Goal: Task Accomplishment & Management: Use online tool/utility

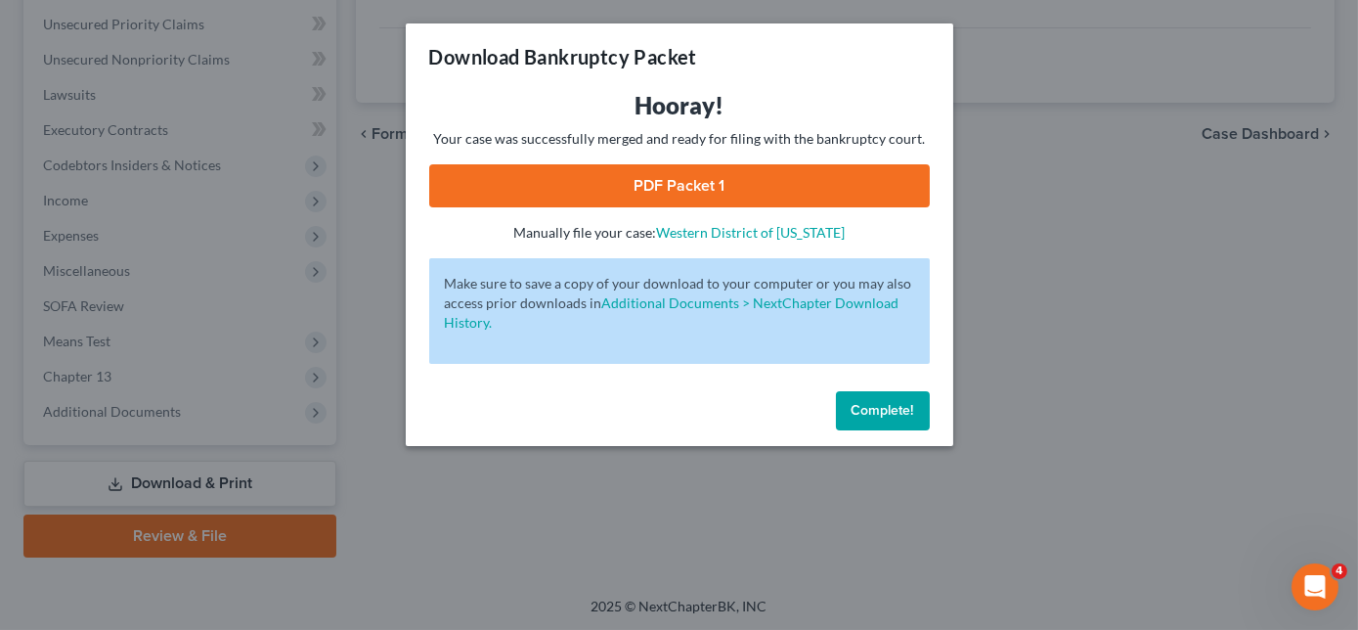
click at [894, 415] on span "Complete!" at bounding box center [883, 410] width 63 height 17
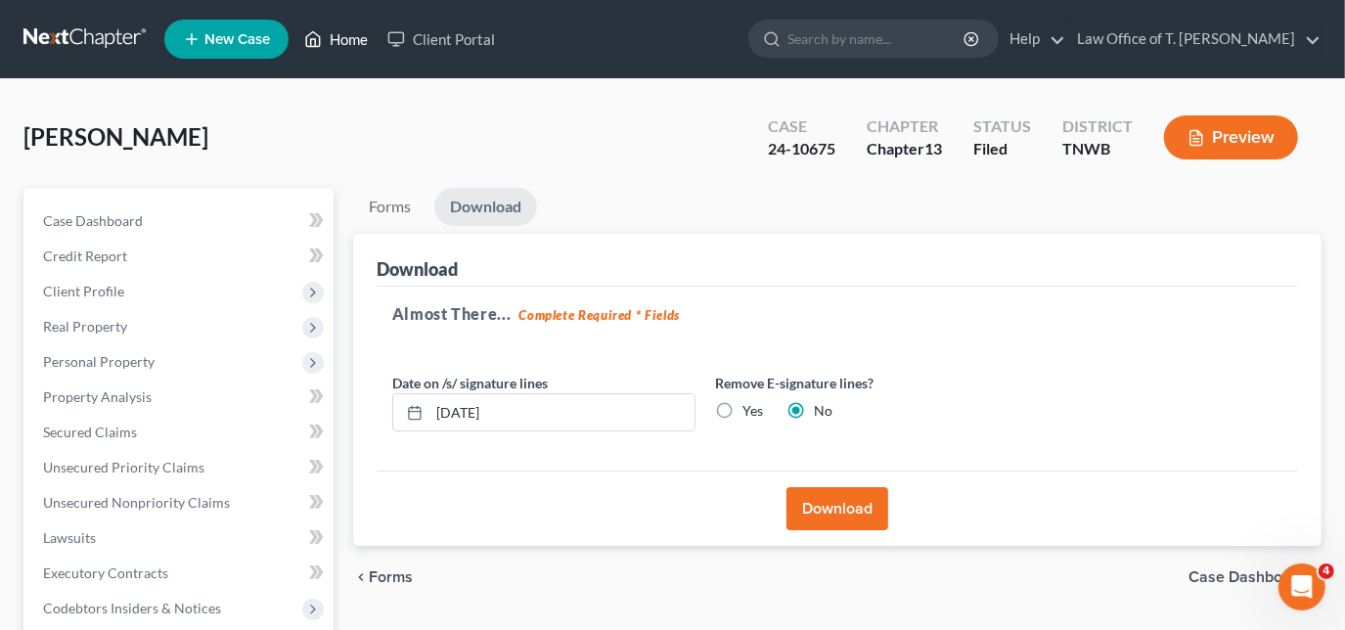
click at [346, 44] on link "Home" at bounding box center [335, 39] width 83 height 35
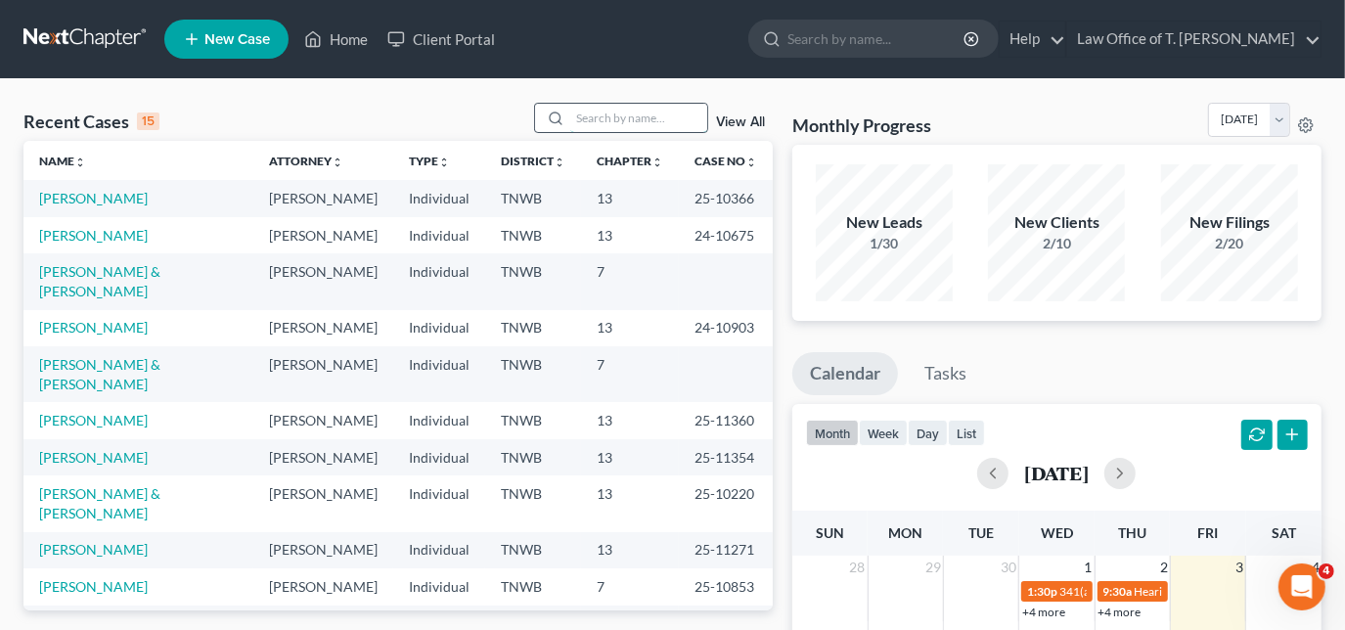
click at [646, 119] on input "search" at bounding box center [638, 118] width 137 height 28
type input "wa"
click at [99, 200] on link "[PERSON_NAME]" at bounding box center [93, 198] width 109 height 17
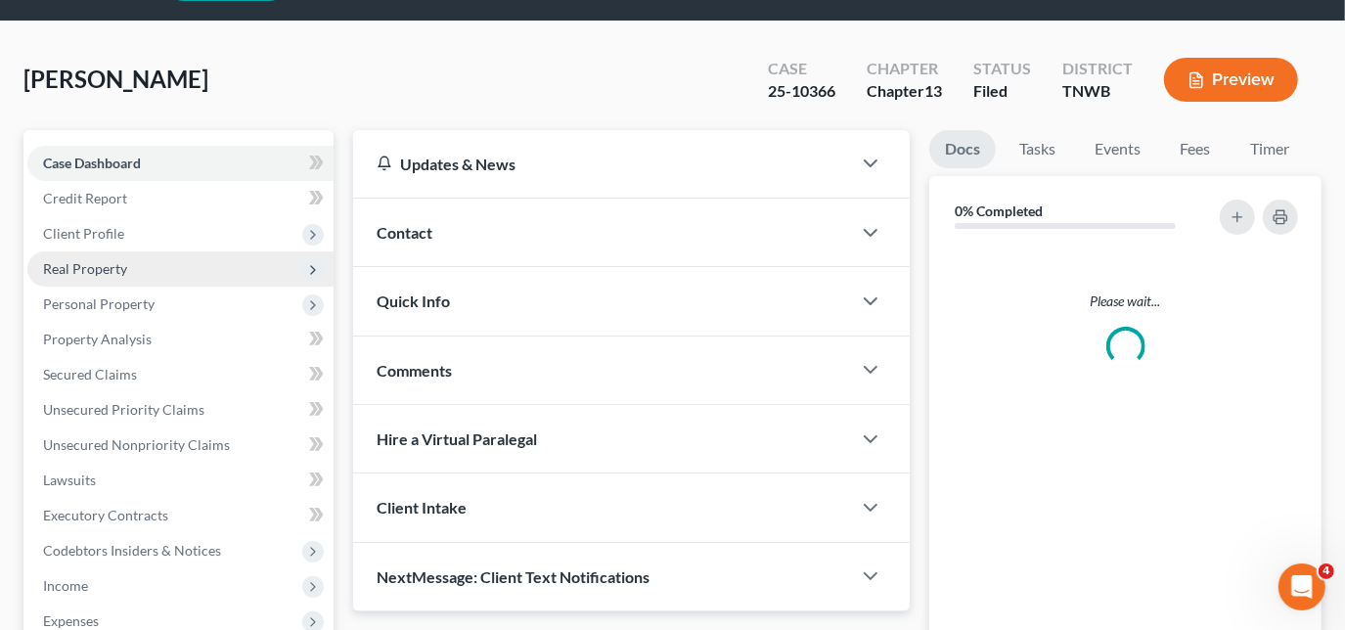
scroll to position [88, 0]
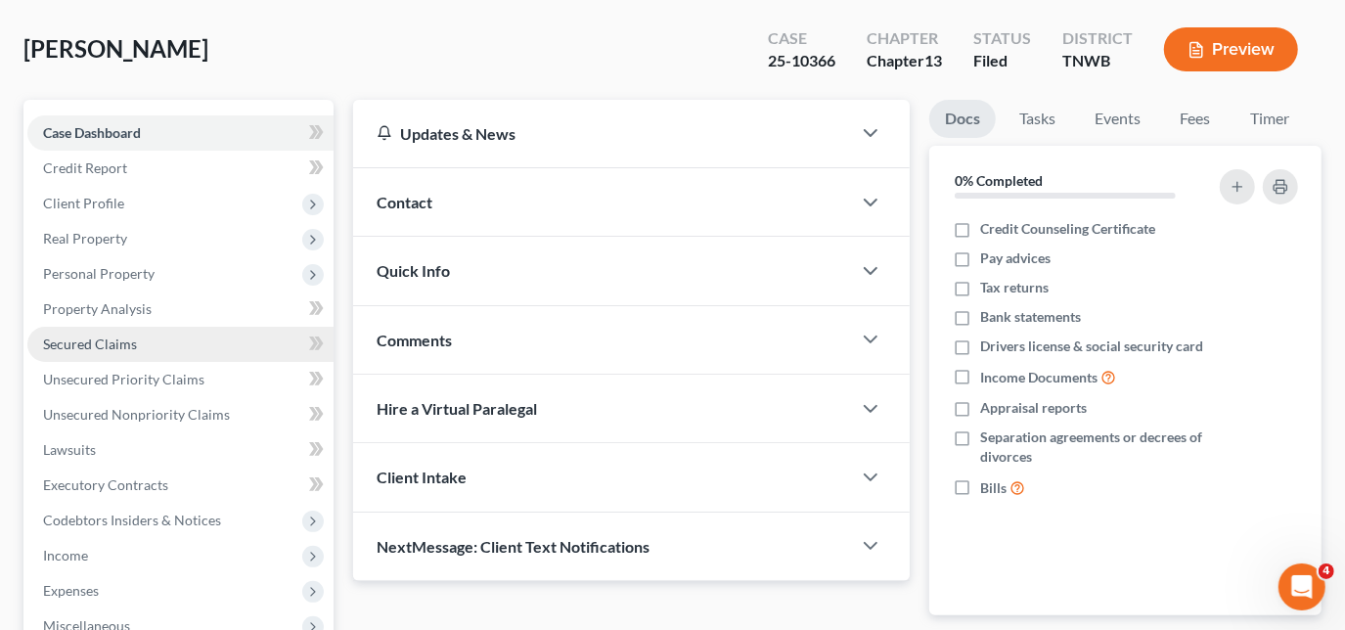
click at [93, 339] on span "Secured Claims" at bounding box center [90, 343] width 94 height 17
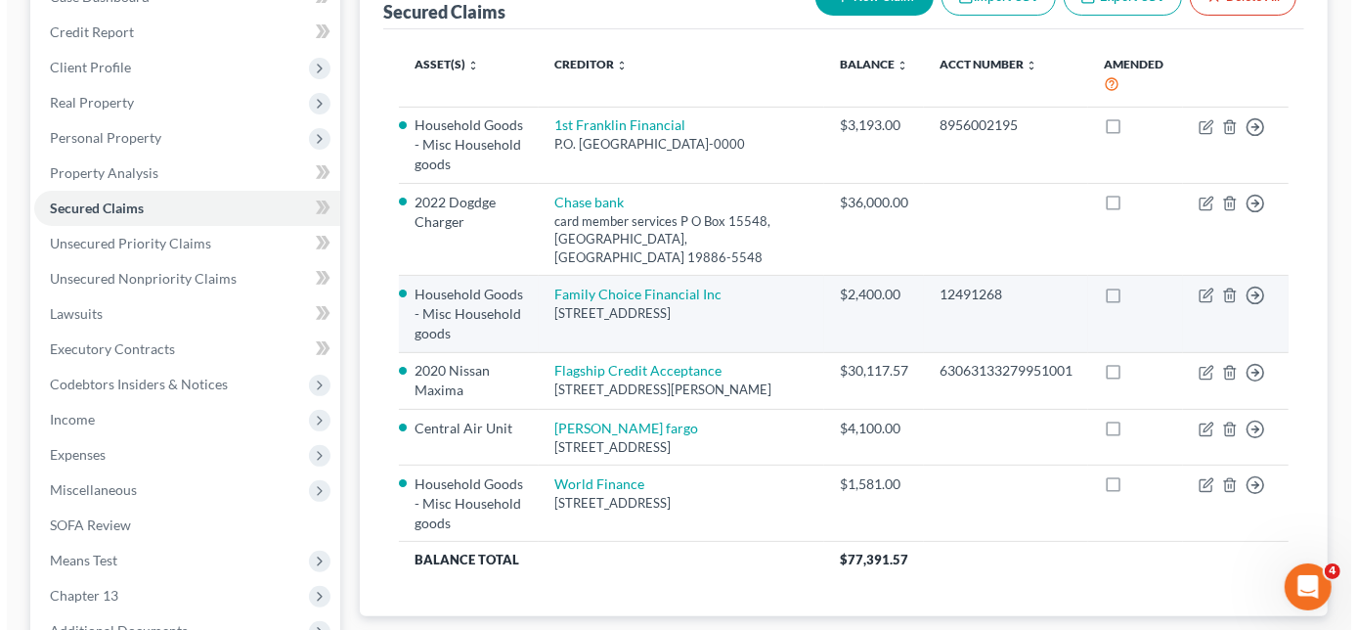
scroll to position [266, 0]
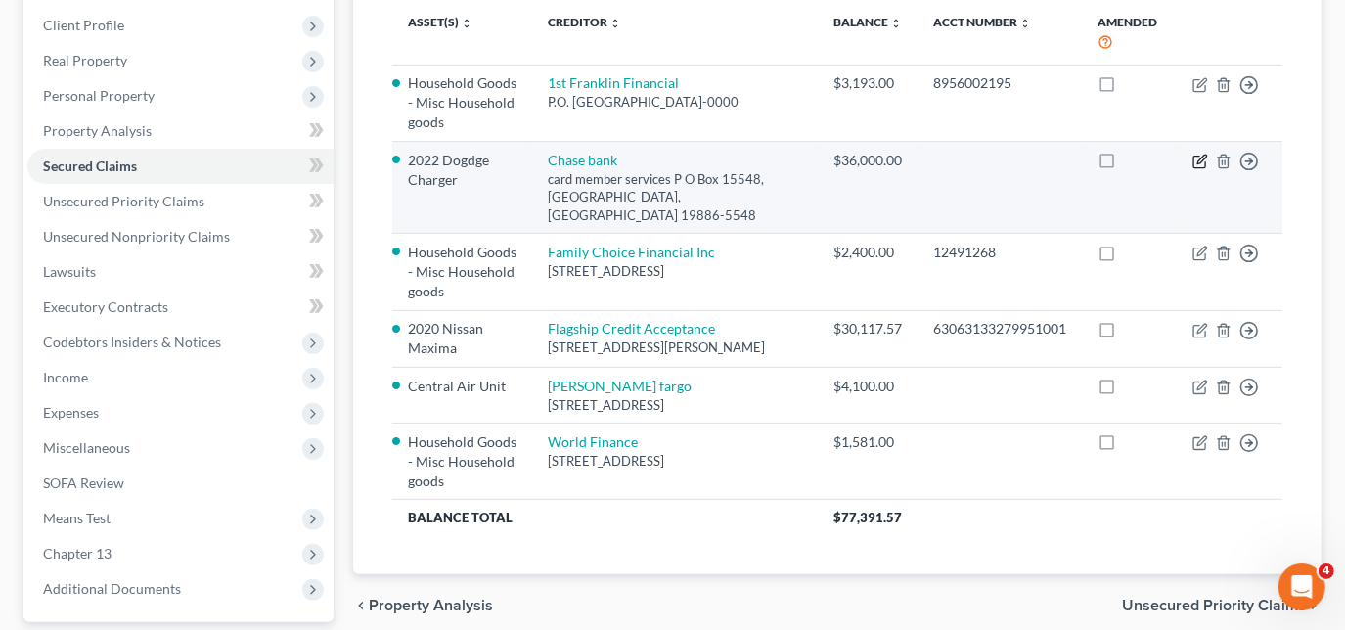
click at [1198, 154] on icon "button" at bounding box center [1200, 162] width 16 height 16
select select "7"
select select "3"
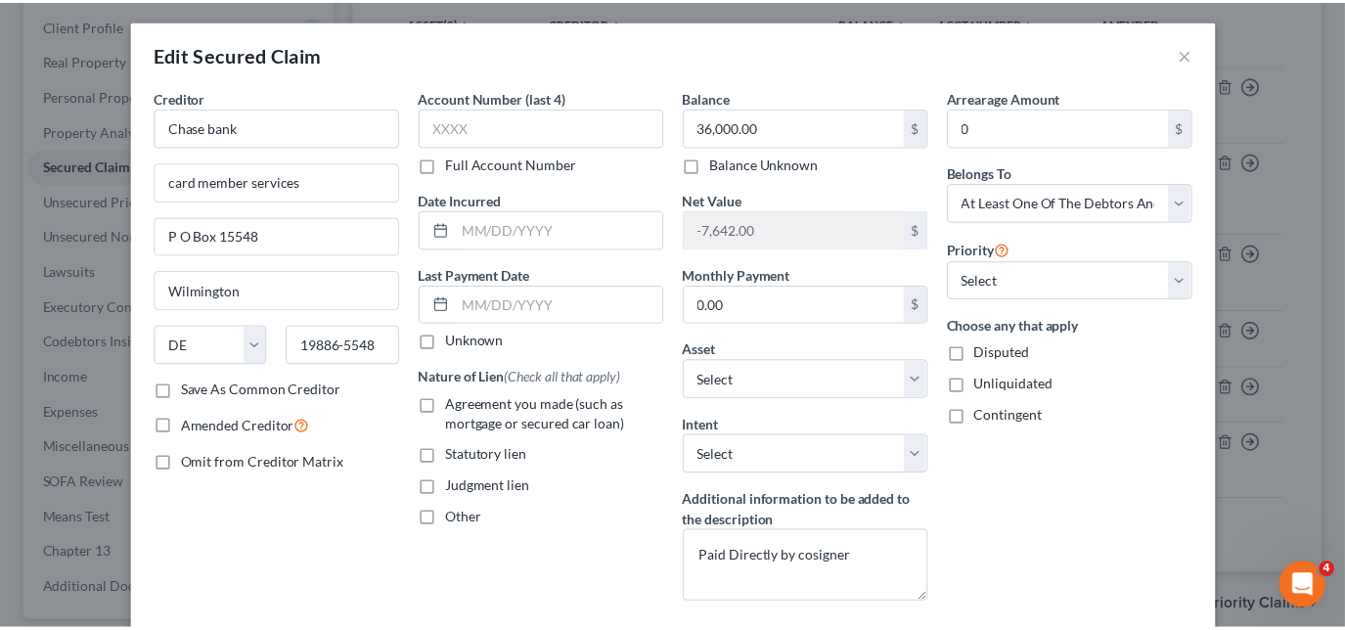
scroll to position [0, 0]
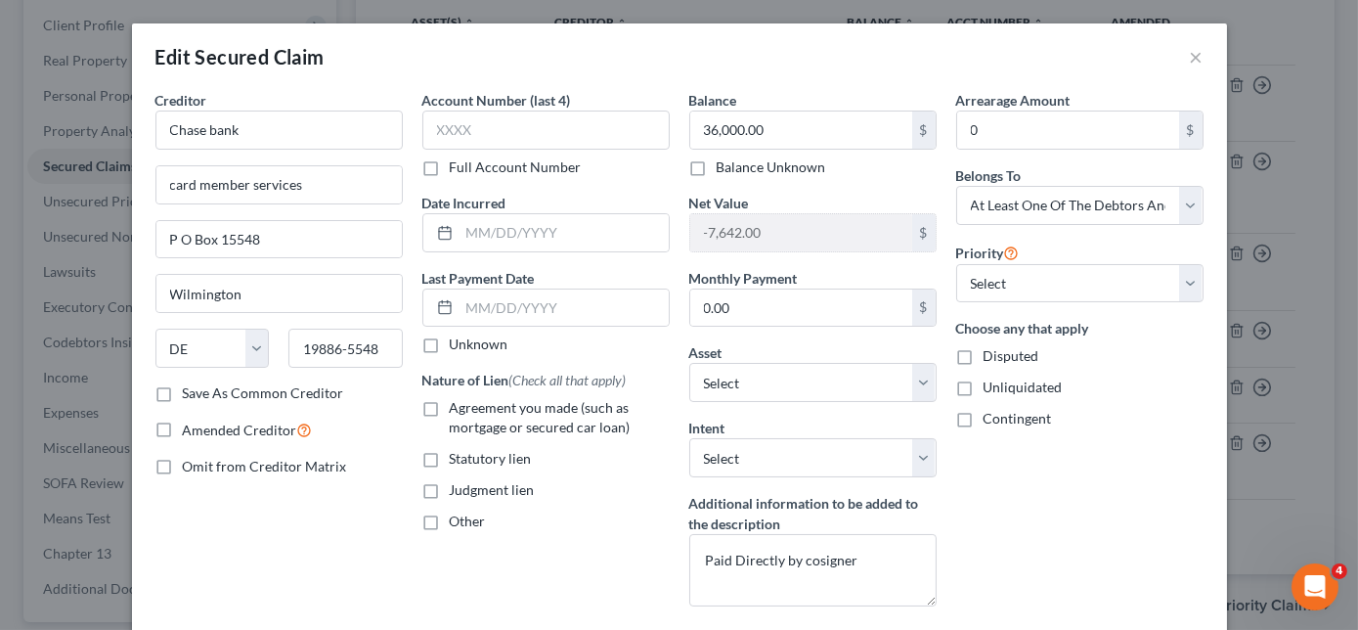
click at [1177, 60] on div "Edit Secured Claim ×" at bounding box center [679, 56] width 1095 height 66
click at [1191, 55] on button "×" at bounding box center [1197, 56] width 14 height 23
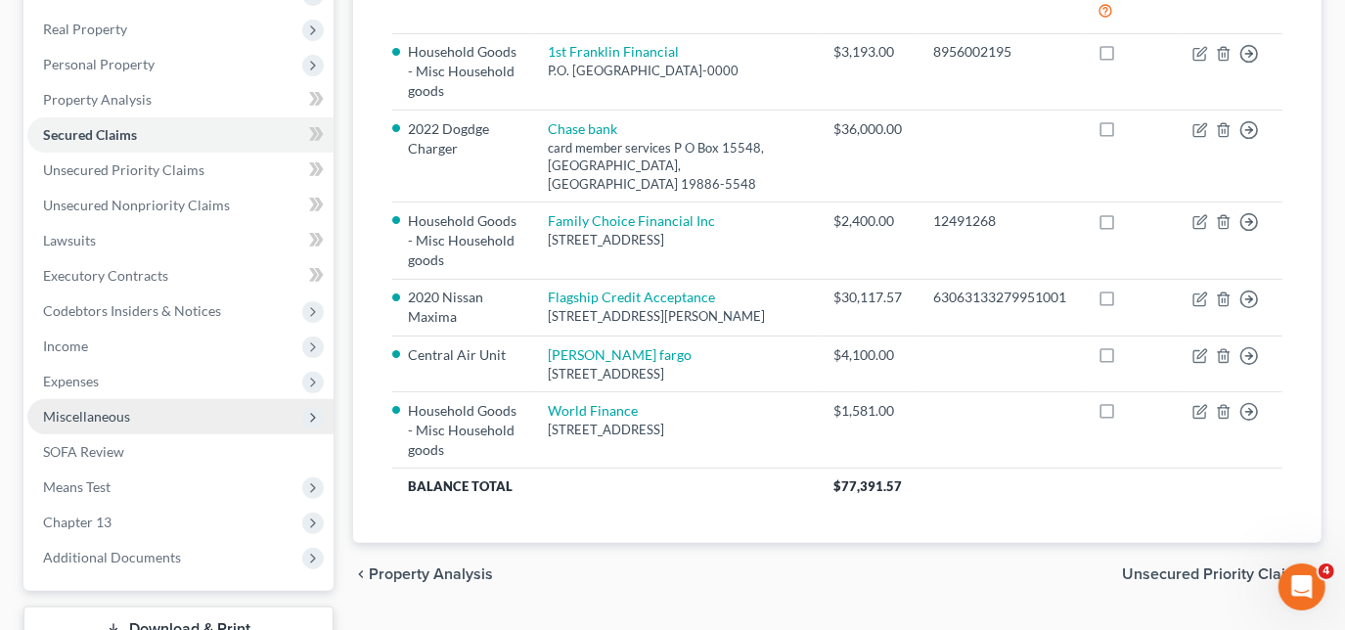
scroll to position [266, 0]
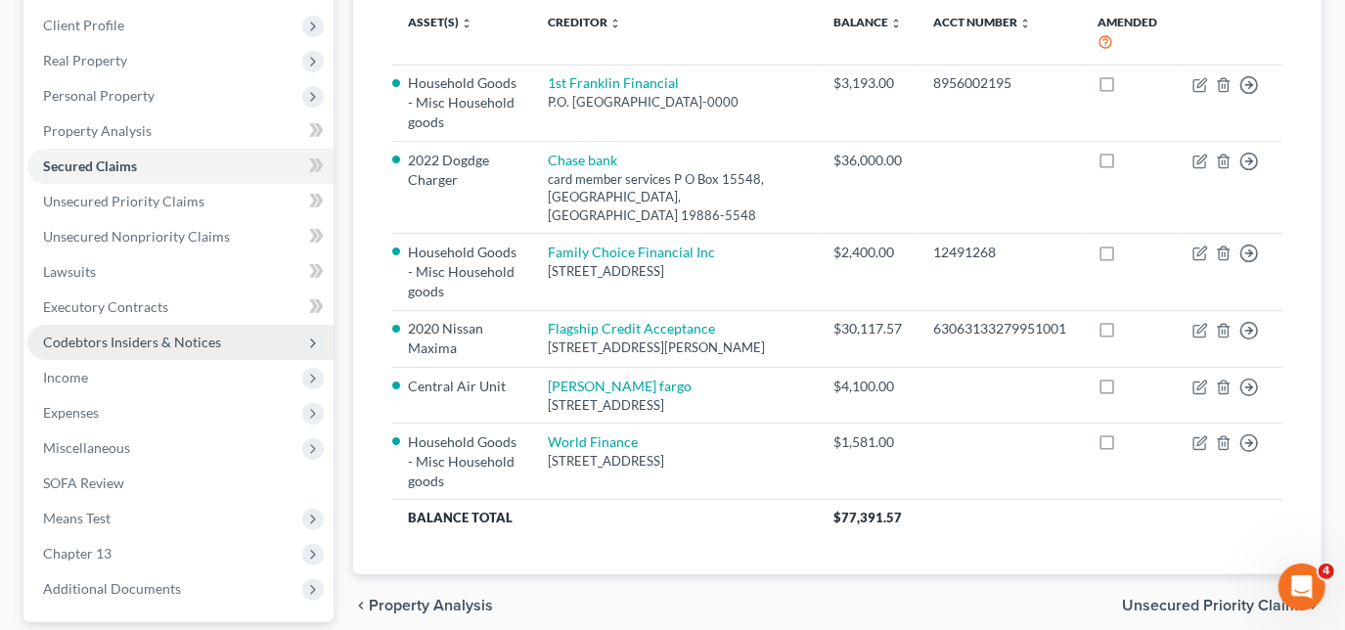
click at [83, 336] on span "Codebtors Insiders & Notices" at bounding box center [132, 341] width 178 height 17
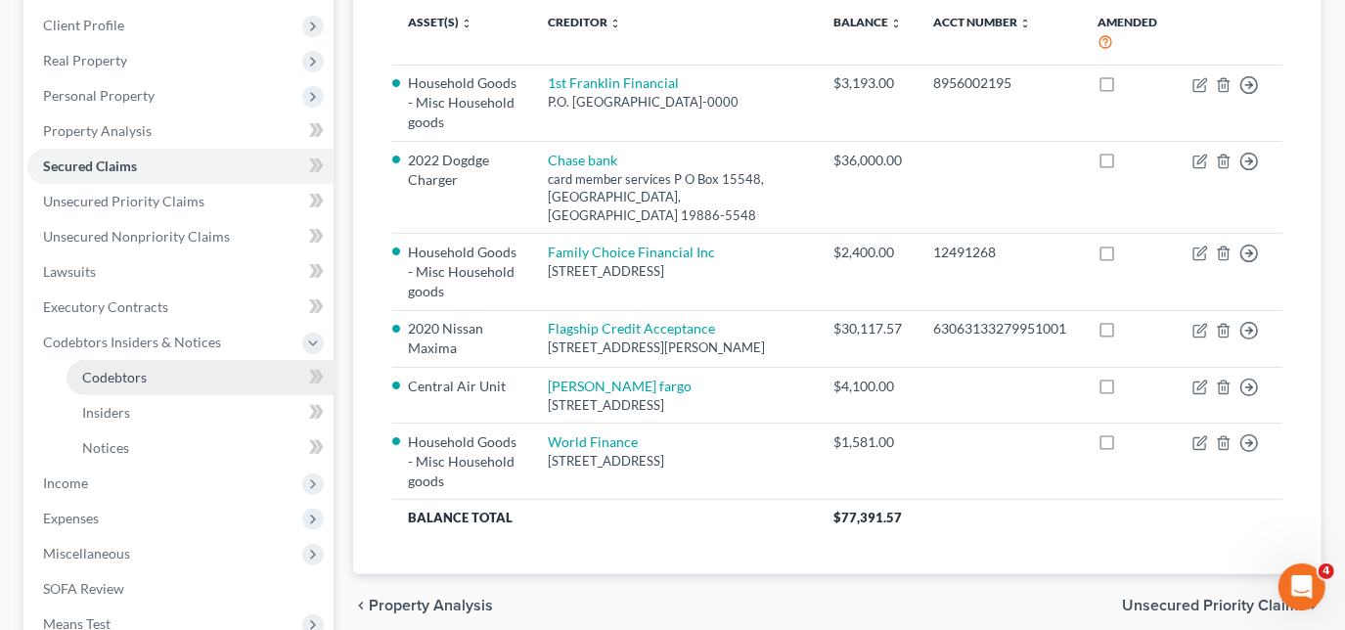
click at [127, 376] on span "Codebtors" at bounding box center [114, 377] width 65 height 17
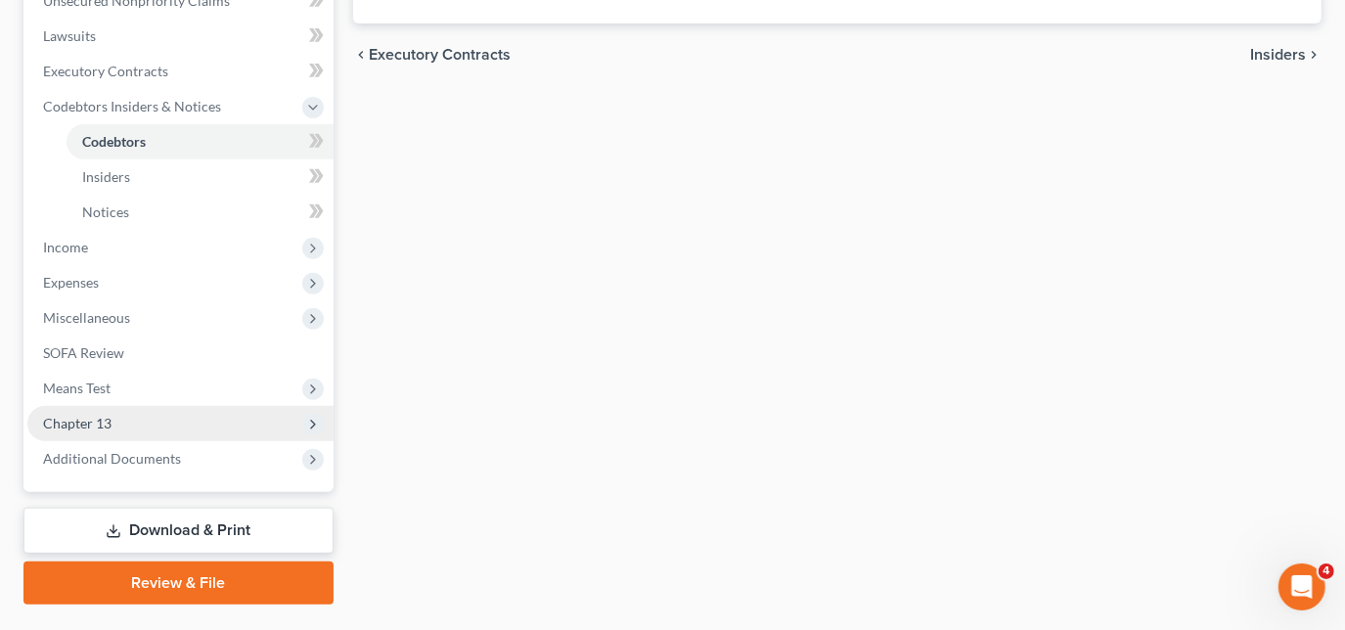
scroll to position [550, 0]
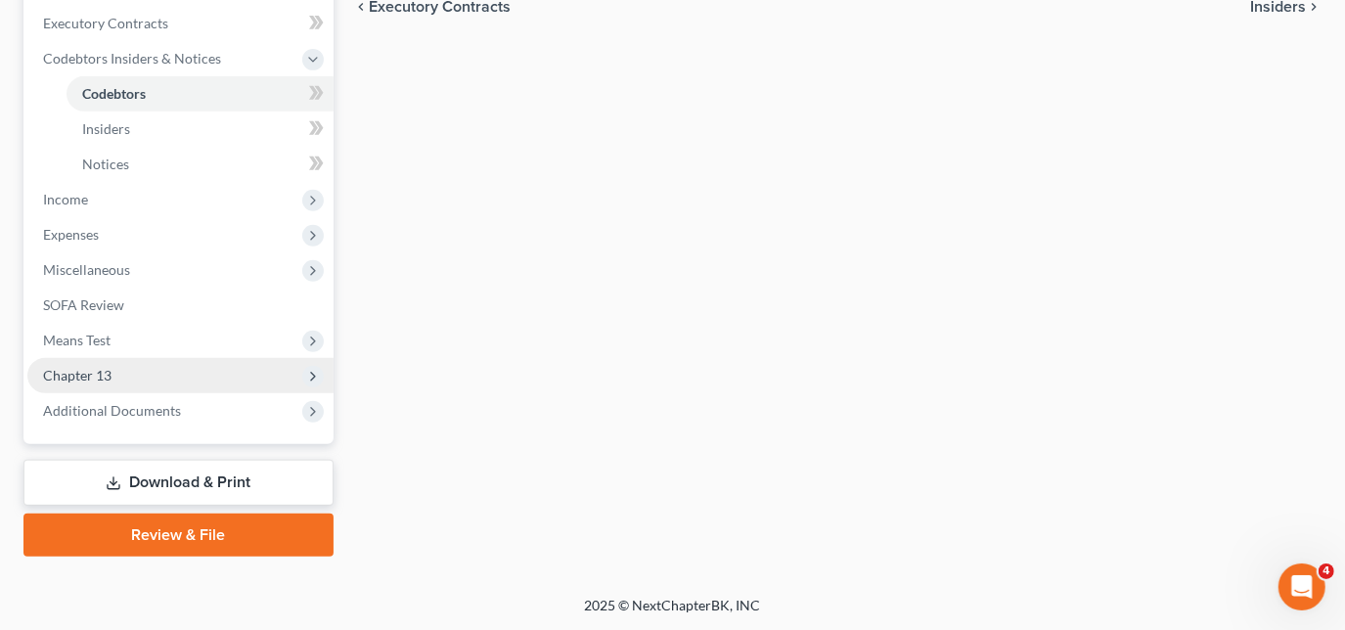
click at [139, 382] on span "Chapter 13" at bounding box center [180, 375] width 306 height 35
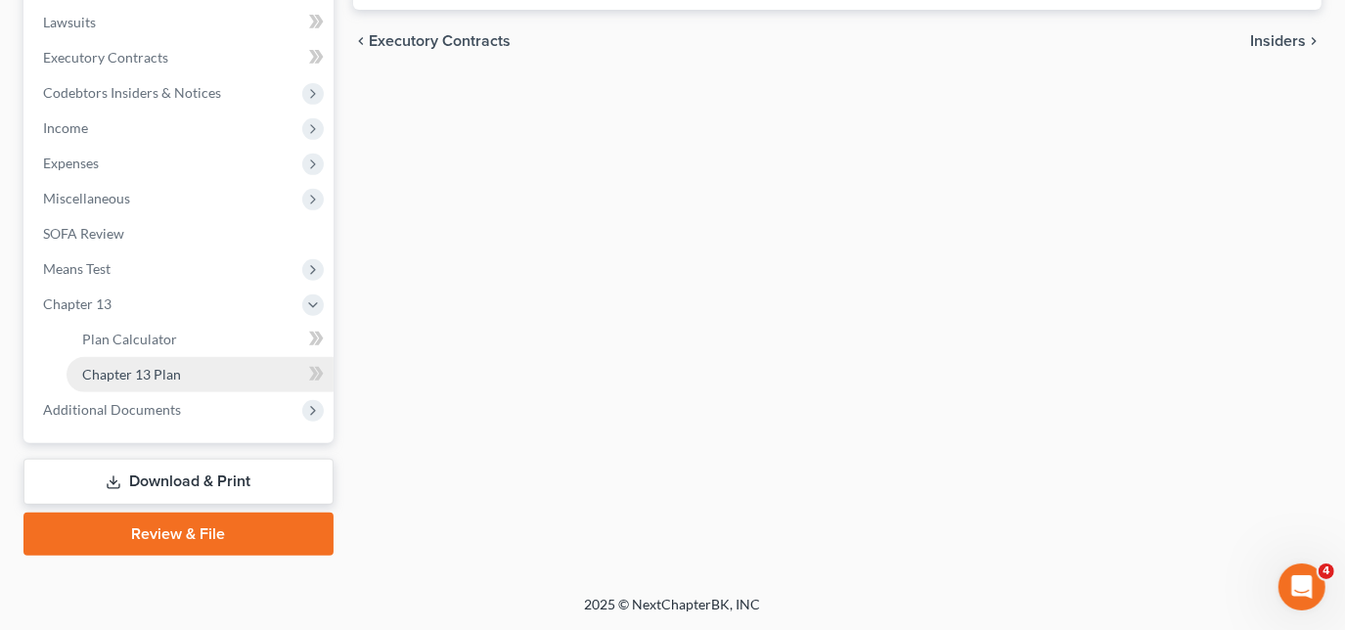
scroll to position [513, 0]
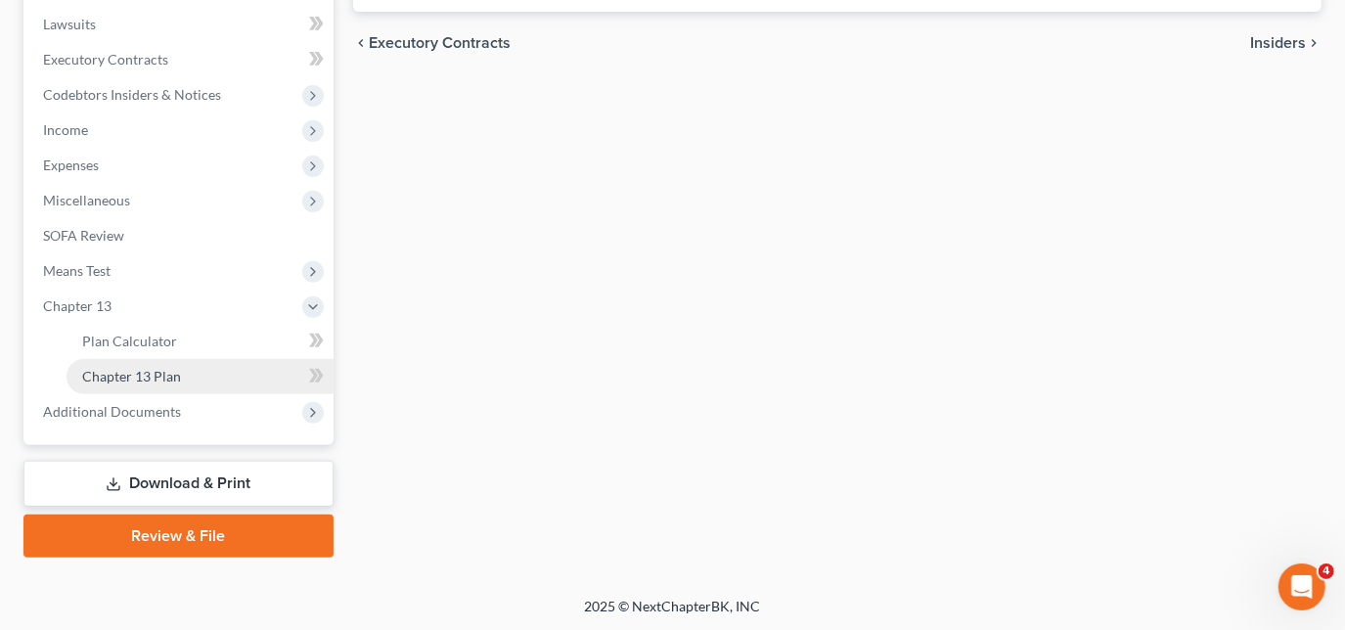
click at [179, 376] on link "Chapter 13 Plan" at bounding box center [199, 376] width 267 height 35
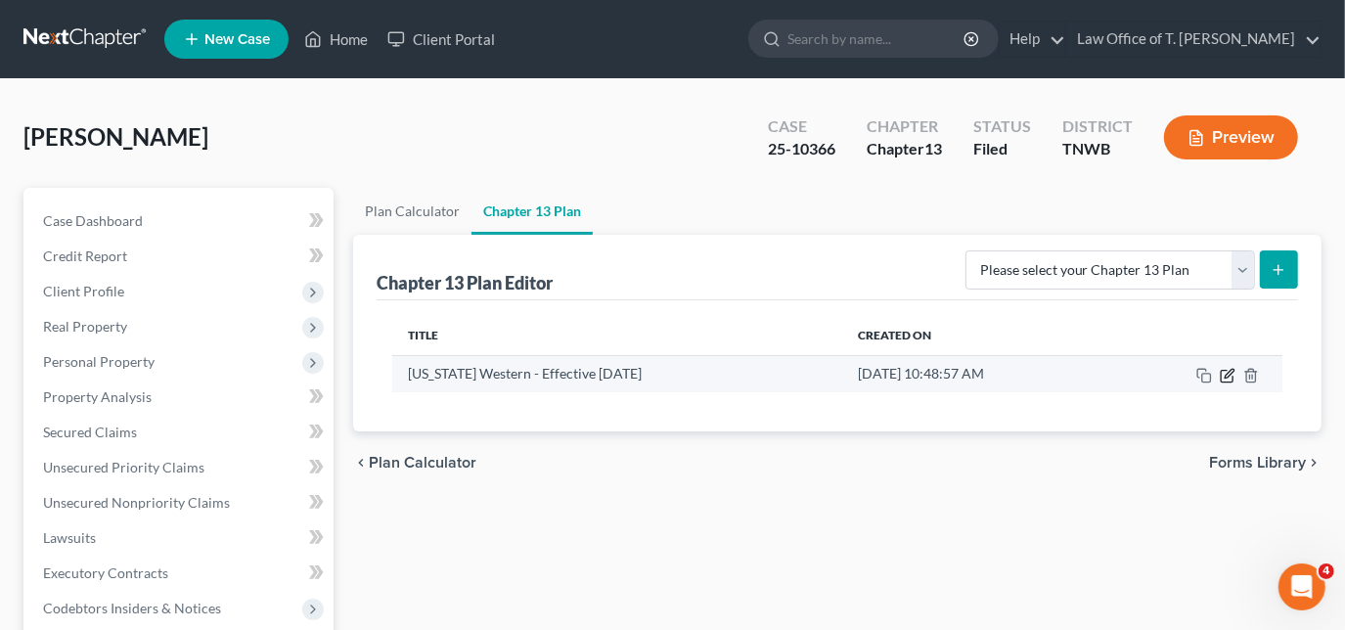
click at [1225, 377] on icon "button" at bounding box center [1227, 376] width 16 height 16
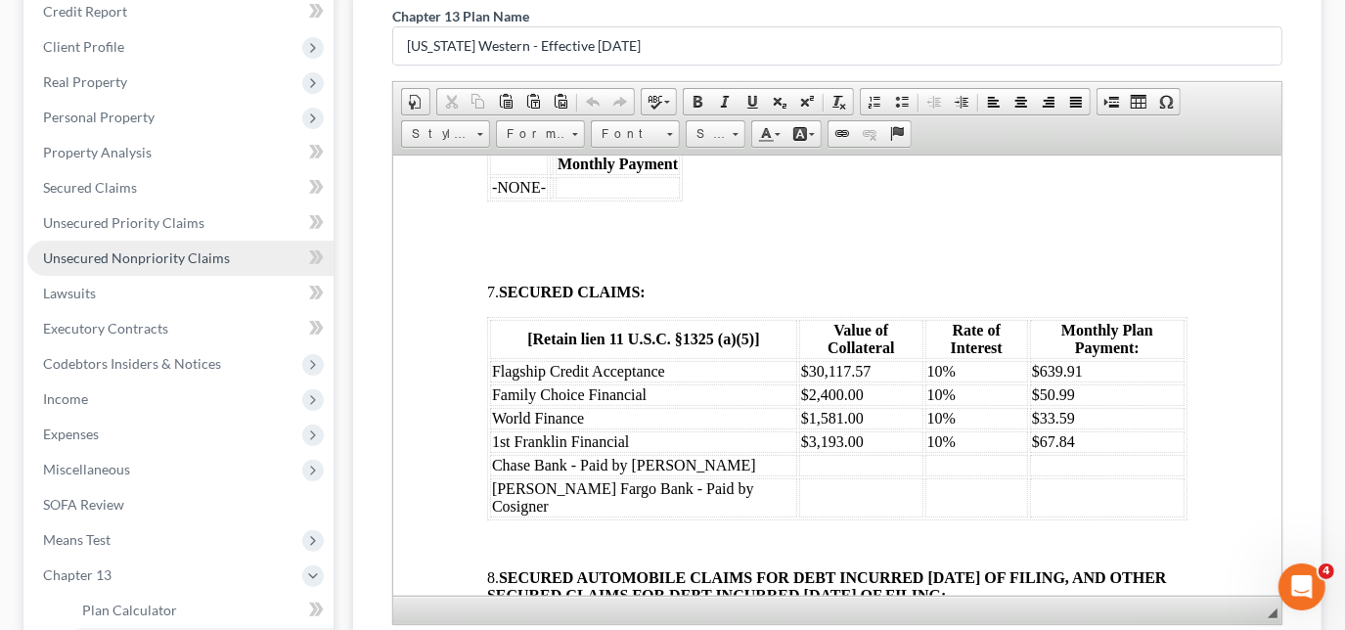
scroll to position [213, 0]
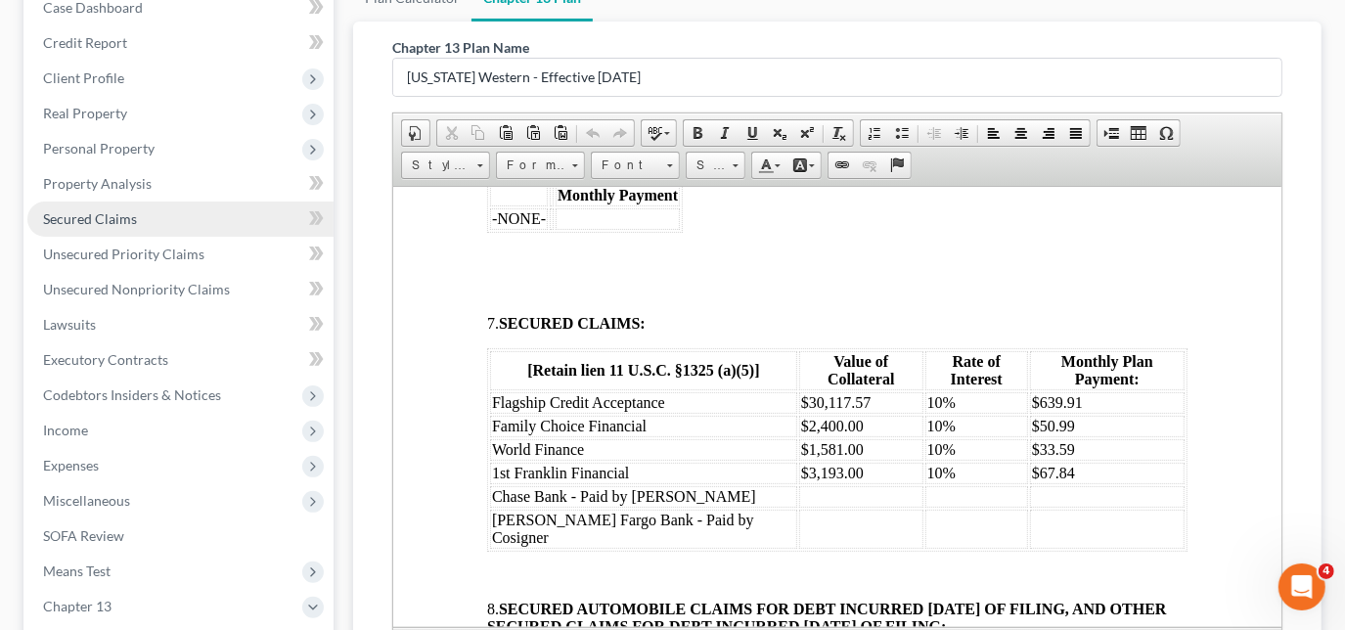
click at [95, 219] on span "Secured Claims" at bounding box center [90, 218] width 94 height 17
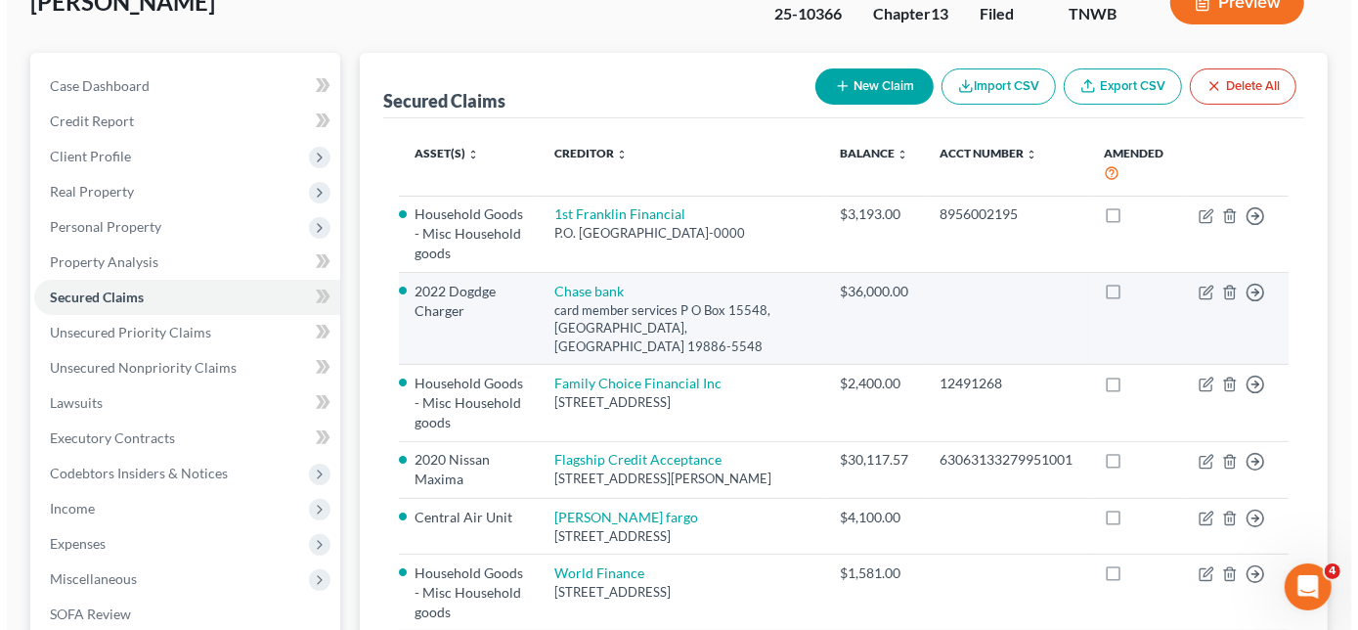
scroll to position [177, 0]
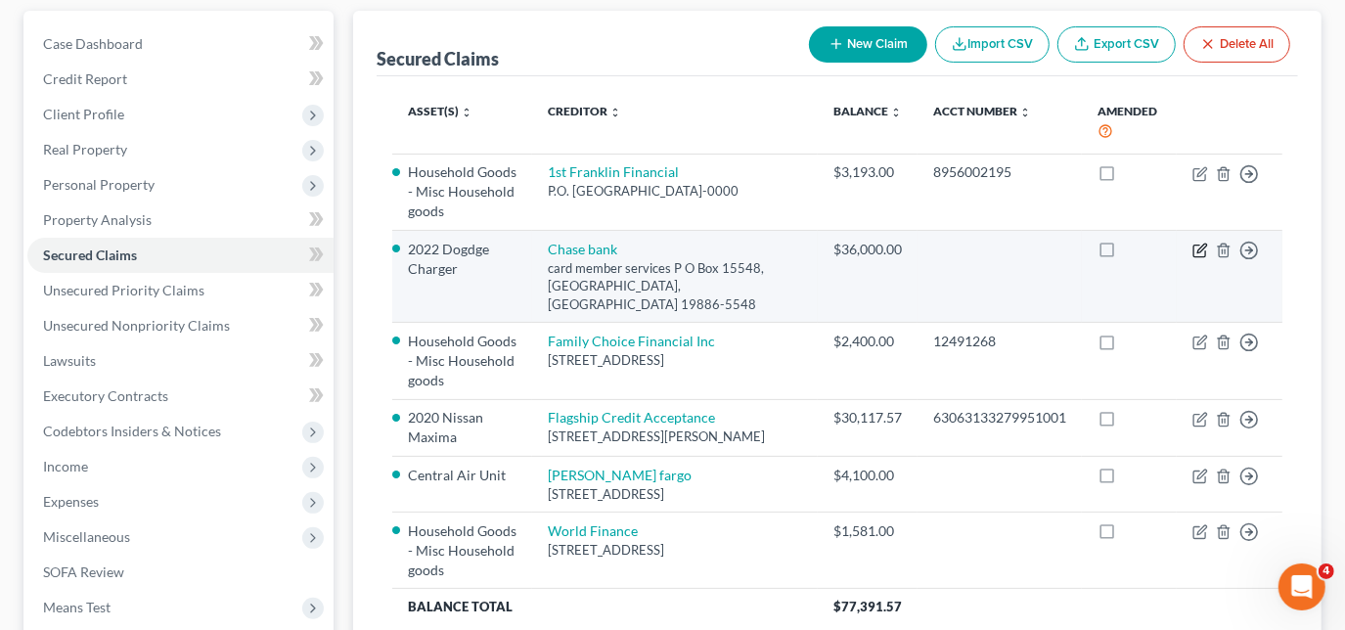
click at [1203, 245] on icon "button" at bounding box center [1200, 251] width 16 height 16
select select "7"
select select "2"
select select "3"
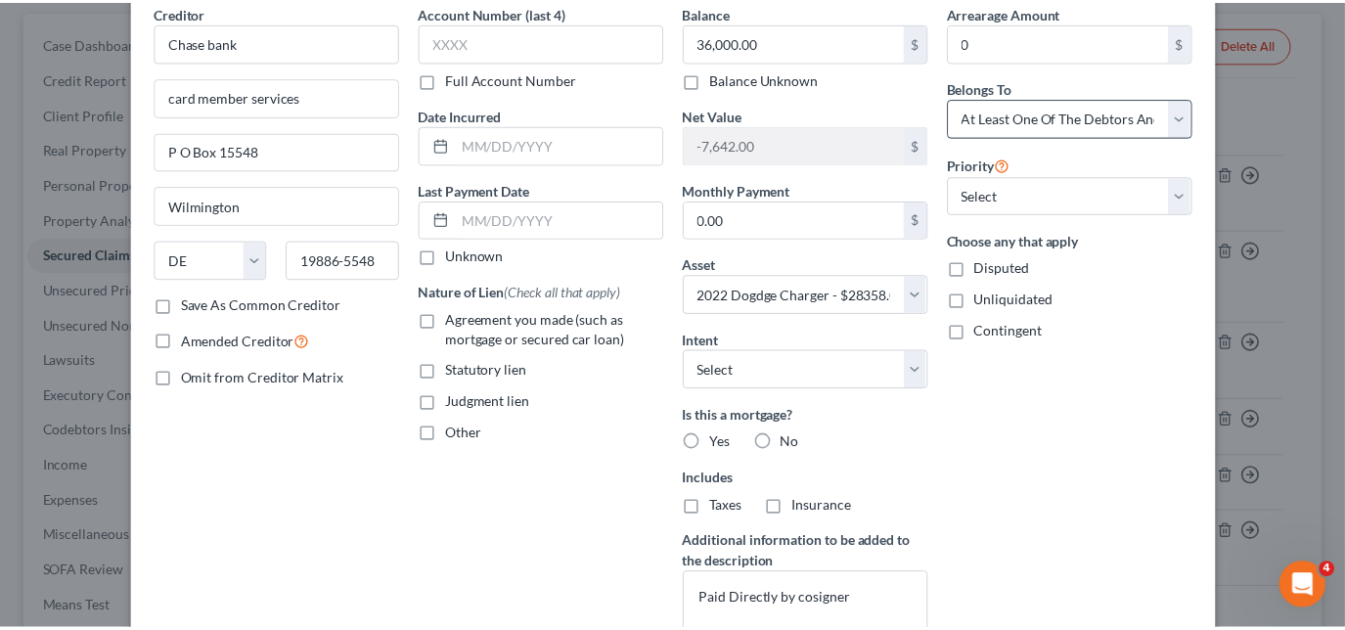
scroll to position [0, 0]
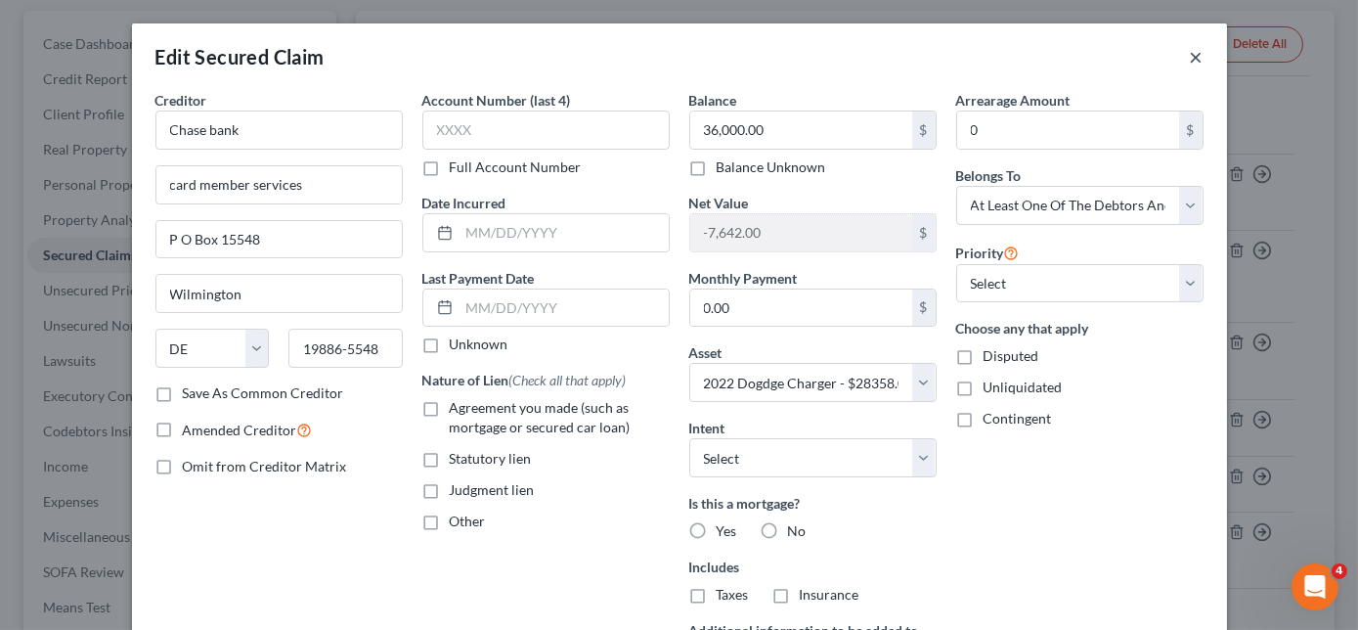
click at [1190, 66] on button "×" at bounding box center [1197, 56] width 14 height 23
